Goal: Information Seeking & Learning: Learn about a topic

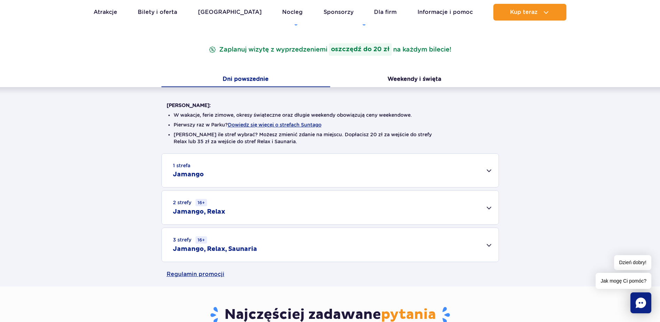
scroll to position [174, 0]
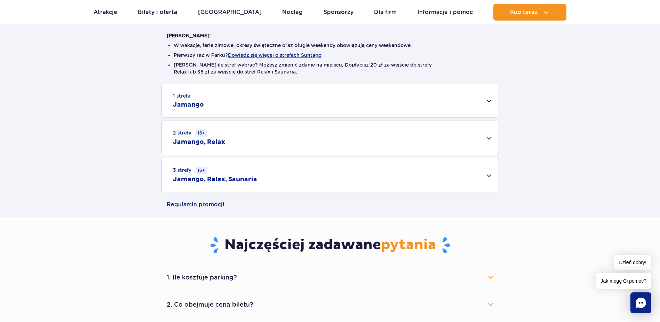
click at [250, 177] on h2 "Jamango, Relax, Saunaria" at bounding box center [215, 179] width 84 height 8
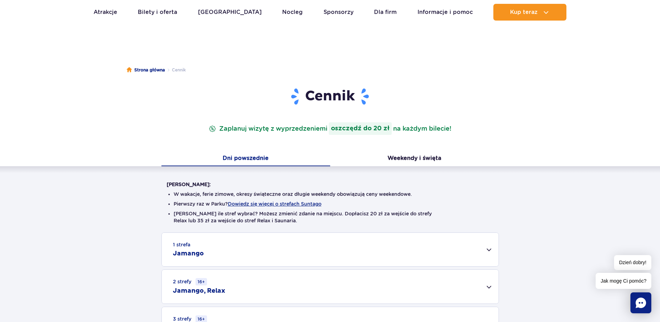
scroll to position [0, 0]
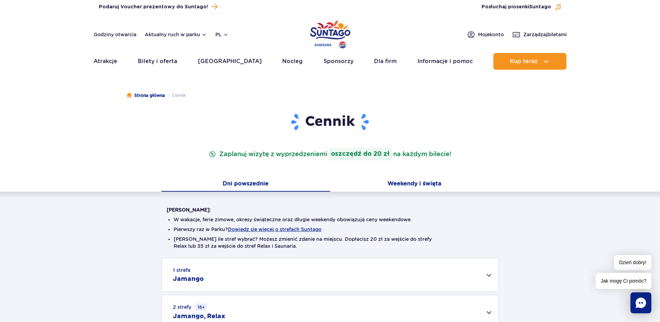
click at [403, 181] on button "Weekendy i święta" at bounding box center [414, 184] width 169 height 15
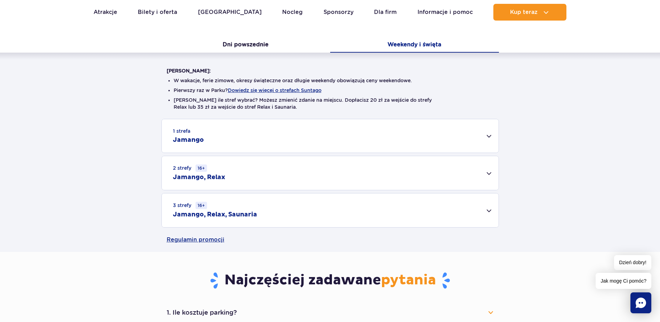
scroll to position [139, 0]
click at [181, 136] on h2 "Jamango" at bounding box center [188, 139] width 31 height 8
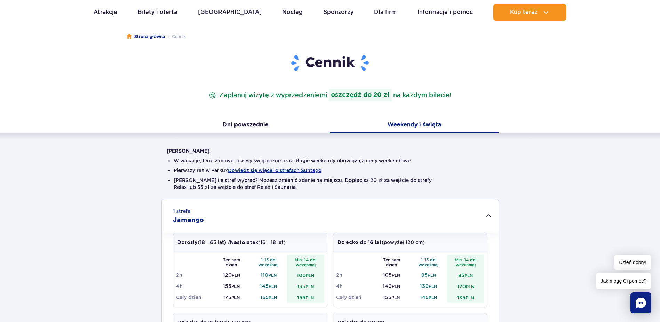
scroll to position [0, 0]
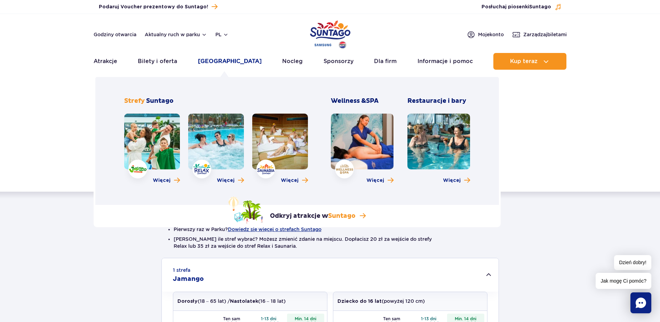
click at [219, 63] on link "[GEOGRAPHIC_DATA]" at bounding box center [230, 61] width 64 height 17
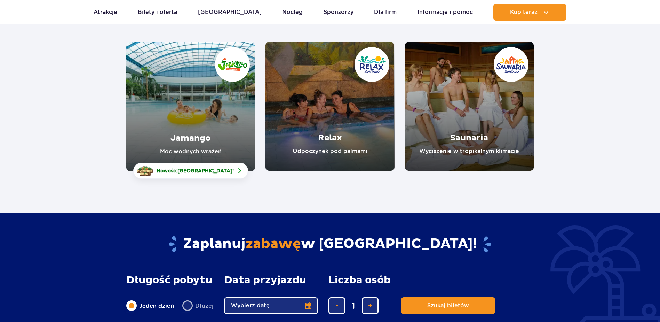
scroll to position [104, 0]
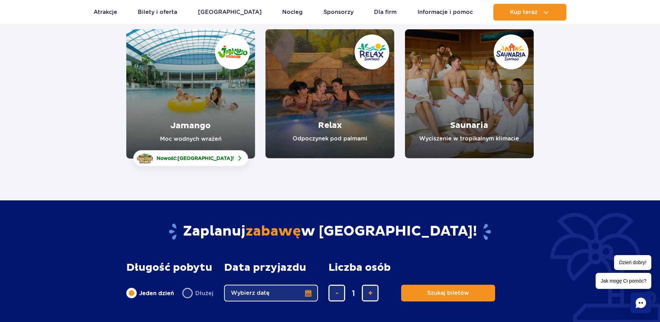
click at [184, 89] on link "Jamango" at bounding box center [190, 93] width 129 height 129
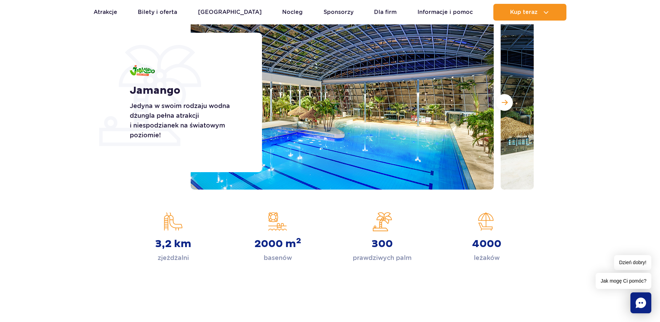
scroll to position [104, 0]
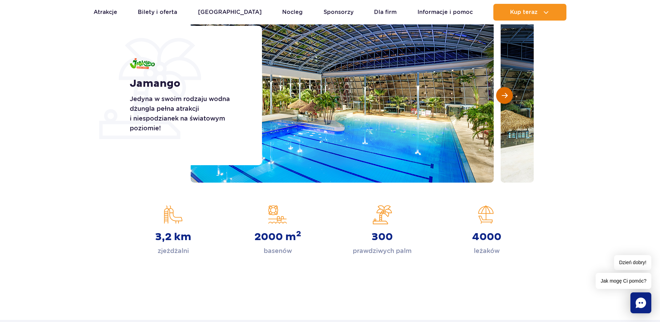
click at [507, 97] on span "Następny slajd" at bounding box center [505, 95] width 6 height 6
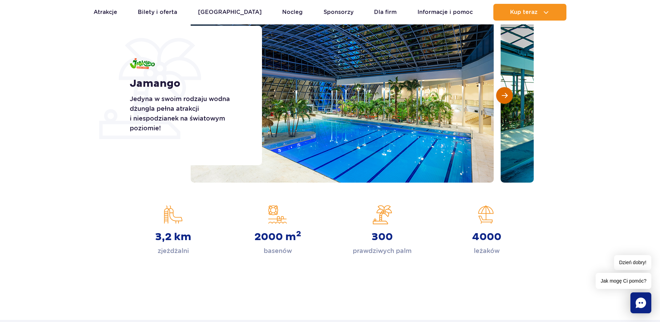
click at [507, 97] on span "Następny slajd" at bounding box center [505, 95] width 6 height 6
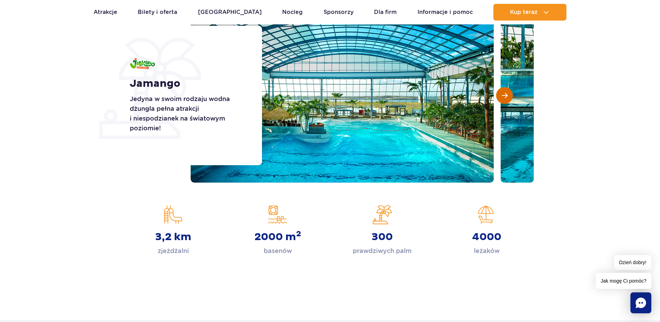
click at [511, 96] on button "Następny slajd" at bounding box center [504, 95] width 17 height 17
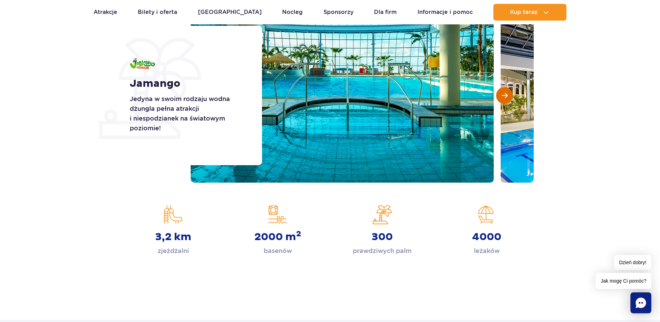
click at [511, 96] on button "Następny slajd" at bounding box center [504, 95] width 17 height 17
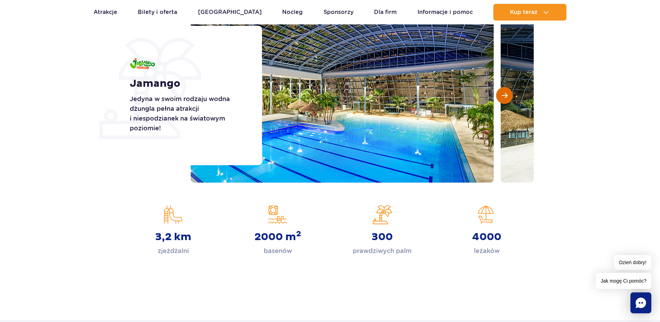
click at [511, 96] on button "Następny slajd" at bounding box center [504, 95] width 17 height 17
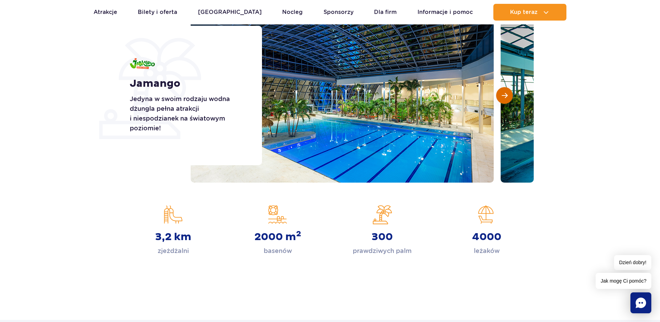
click at [511, 96] on button "Następny slajd" at bounding box center [504, 95] width 17 height 17
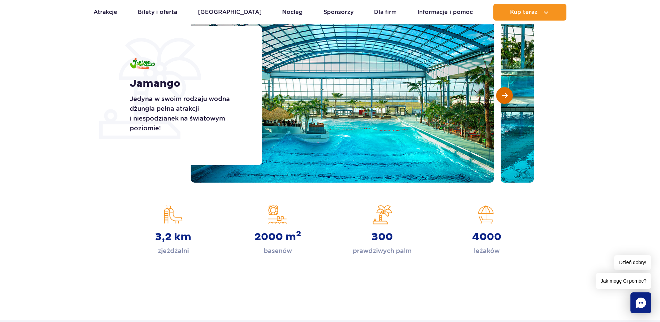
click at [511, 96] on button "Następny slajd" at bounding box center [504, 95] width 17 height 17
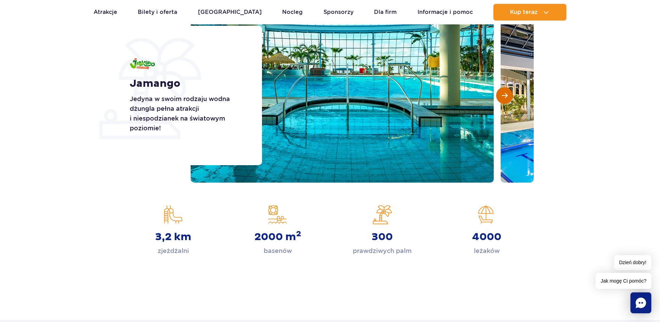
click at [511, 96] on button "Następny slajd" at bounding box center [504, 95] width 17 height 17
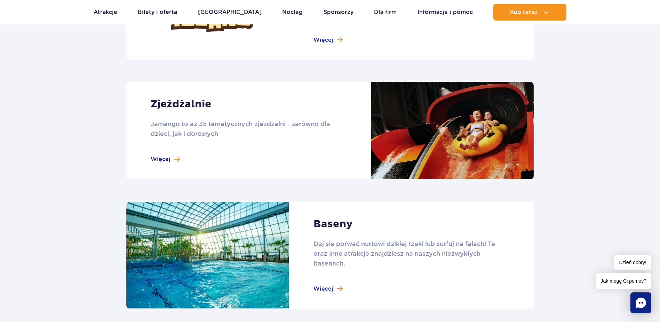
scroll to position [592, 0]
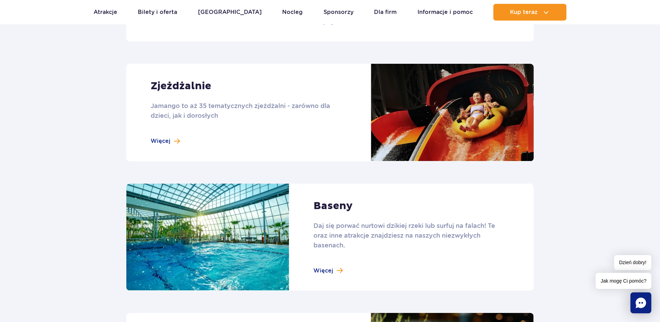
click at [165, 137] on link at bounding box center [329, 112] width 407 height 97
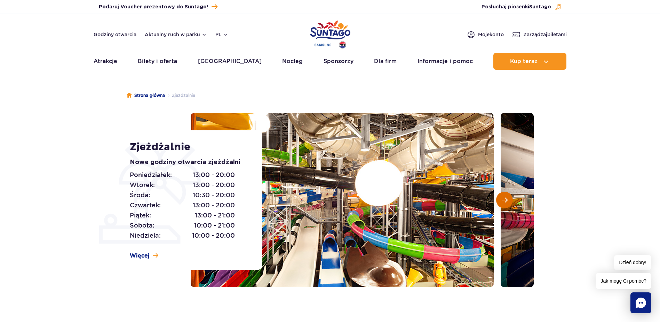
click at [504, 203] on span "Następny slajd" at bounding box center [505, 200] width 6 height 6
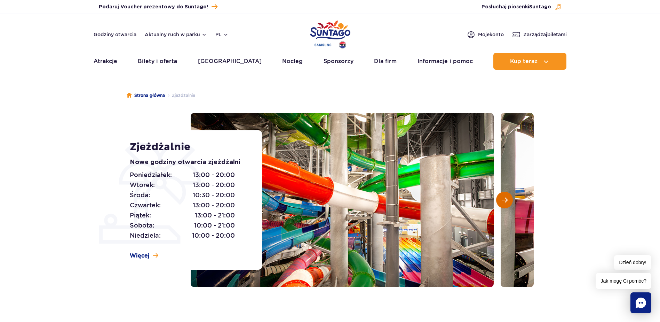
click at [504, 203] on span "Następny slajd" at bounding box center [505, 200] width 6 height 6
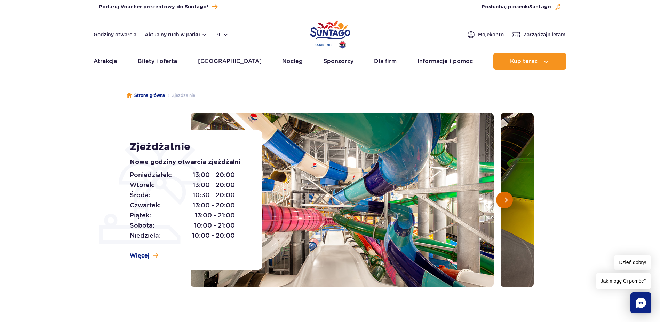
click at [504, 203] on span "Następny slajd" at bounding box center [505, 200] width 6 height 6
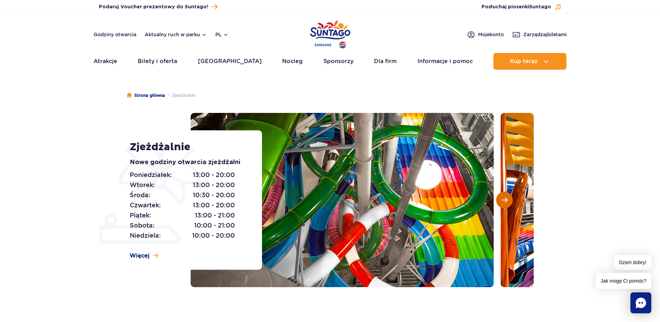
click at [504, 203] on span "Następny slajd" at bounding box center [505, 200] width 6 height 6
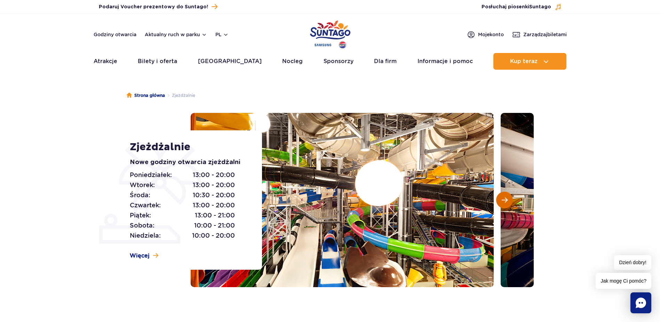
click at [504, 203] on span "Następny slajd" at bounding box center [505, 200] width 6 height 6
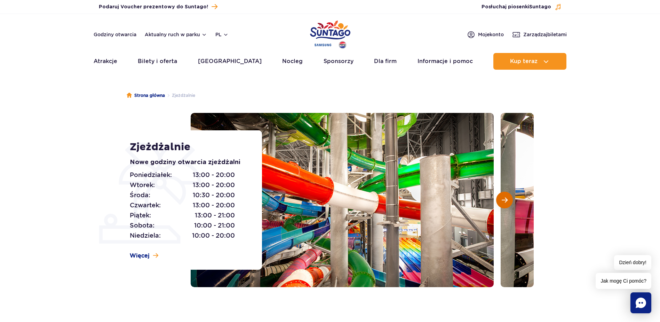
click at [504, 203] on span "Następny slajd" at bounding box center [505, 200] width 6 height 6
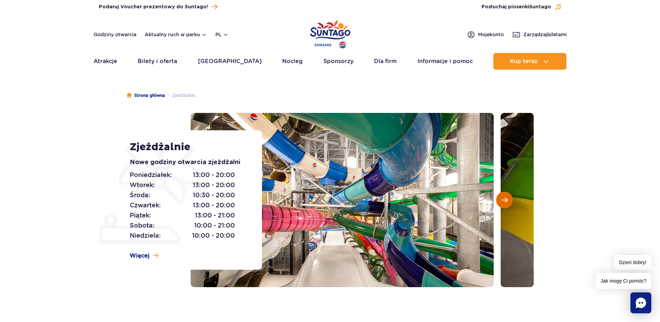
click at [504, 203] on span "Następny slajd" at bounding box center [505, 200] width 6 height 6
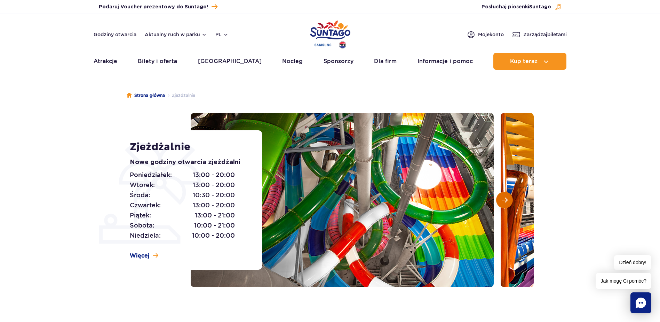
click at [504, 203] on span "Następny slajd" at bounding box center [505, 200] width 6 height 6
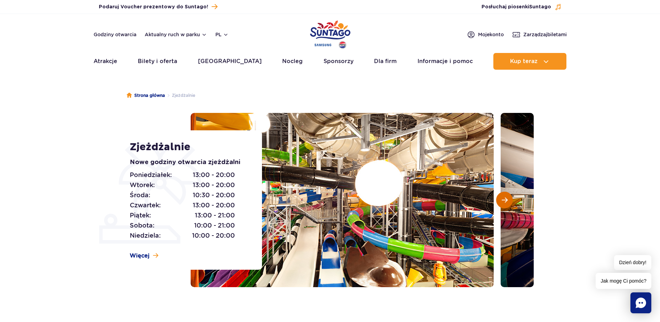
click at [504, 203] on span "Następny slajd" at bounding box center [505, 200] width 6 height 6
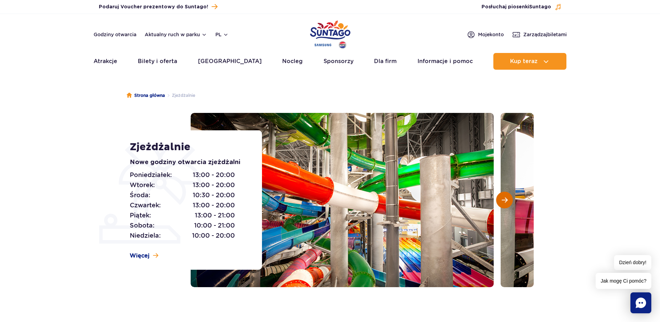
click at [504, 203] on span "Następny slajd" at bounding box center [505, 200] width 6 height 6
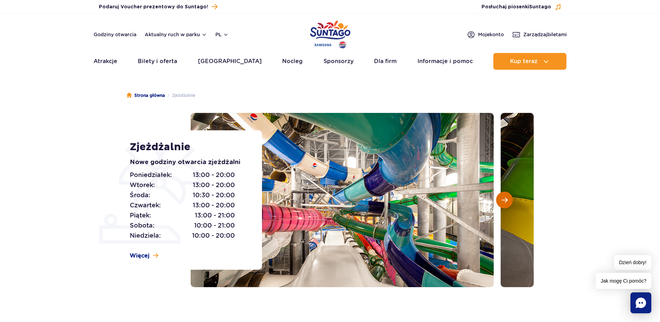
click at [504, 203] on span "Następny slajd" at bounding box center [505, 200] width 6 height 6
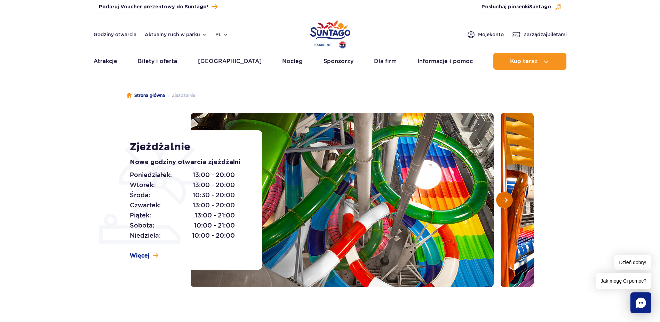
click at [504, 203] on span "Następny slajd" at bounding box center [505, 200] width 6 height 6
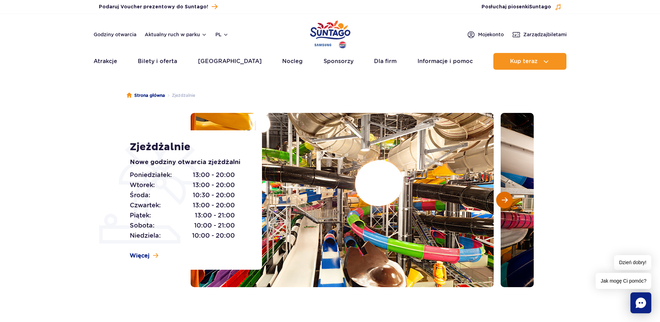
click at [504, 203] on span "Następny slajd" at bounding box center [505, 200] width 6 height 6
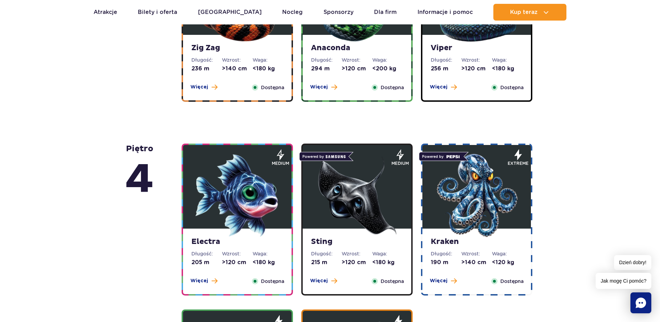
scroll to position [453, 0]
